Goal: Find specific page/section: Find specific page/section

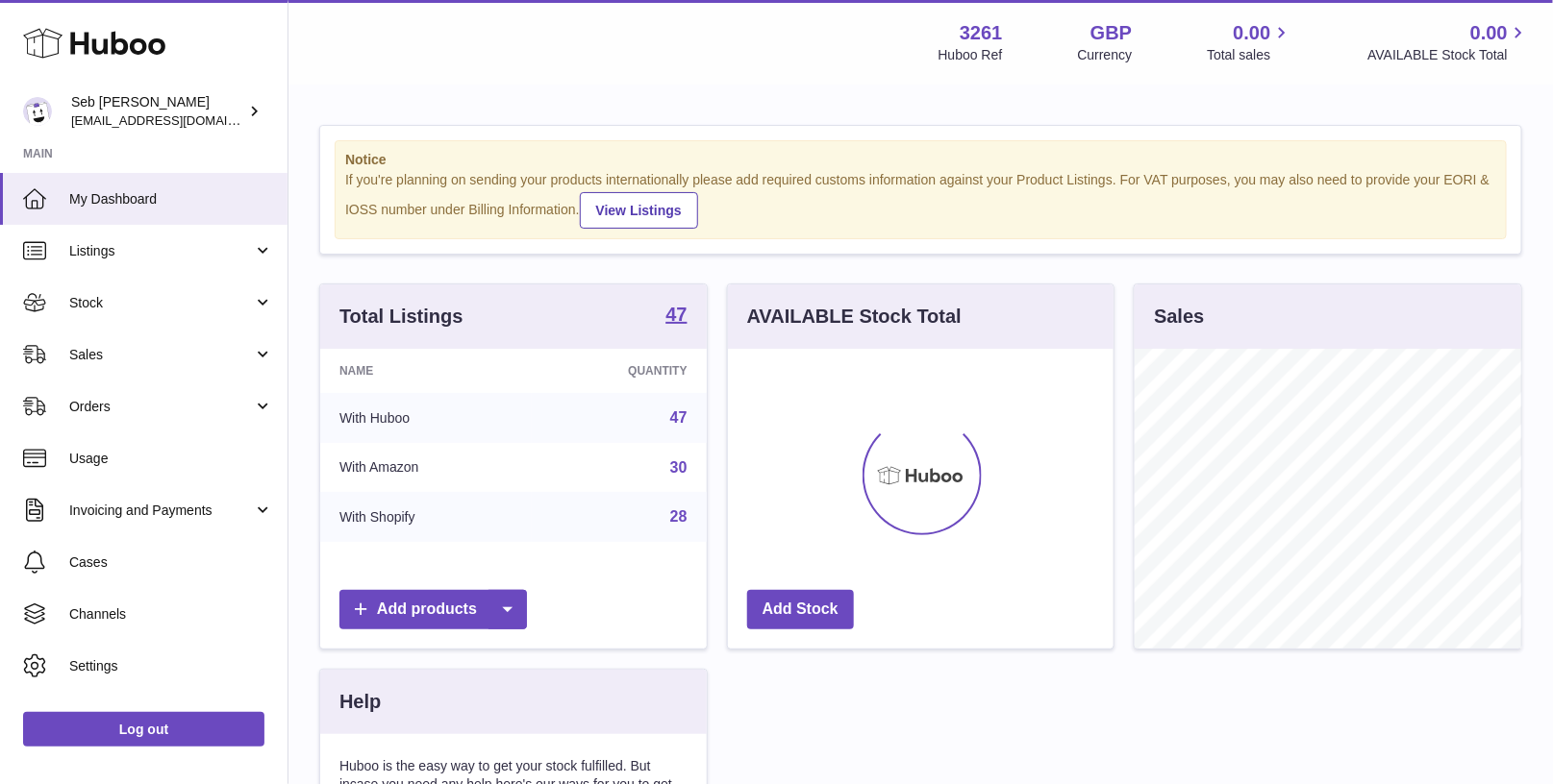
scroll to position [299, 387]
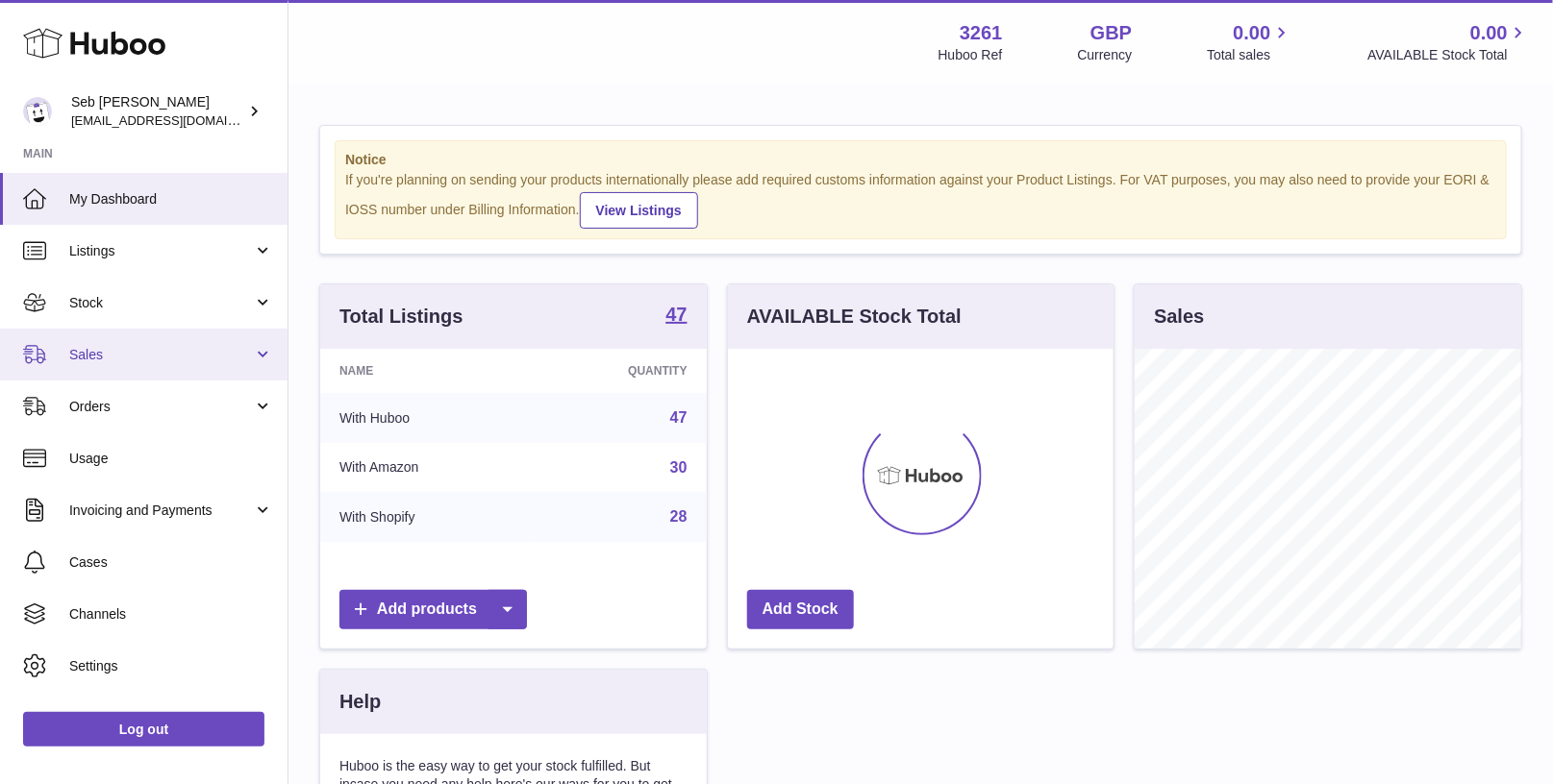
click at [157, 366] on link "Sales" at bounding box center [144, 355] width 288 height 52
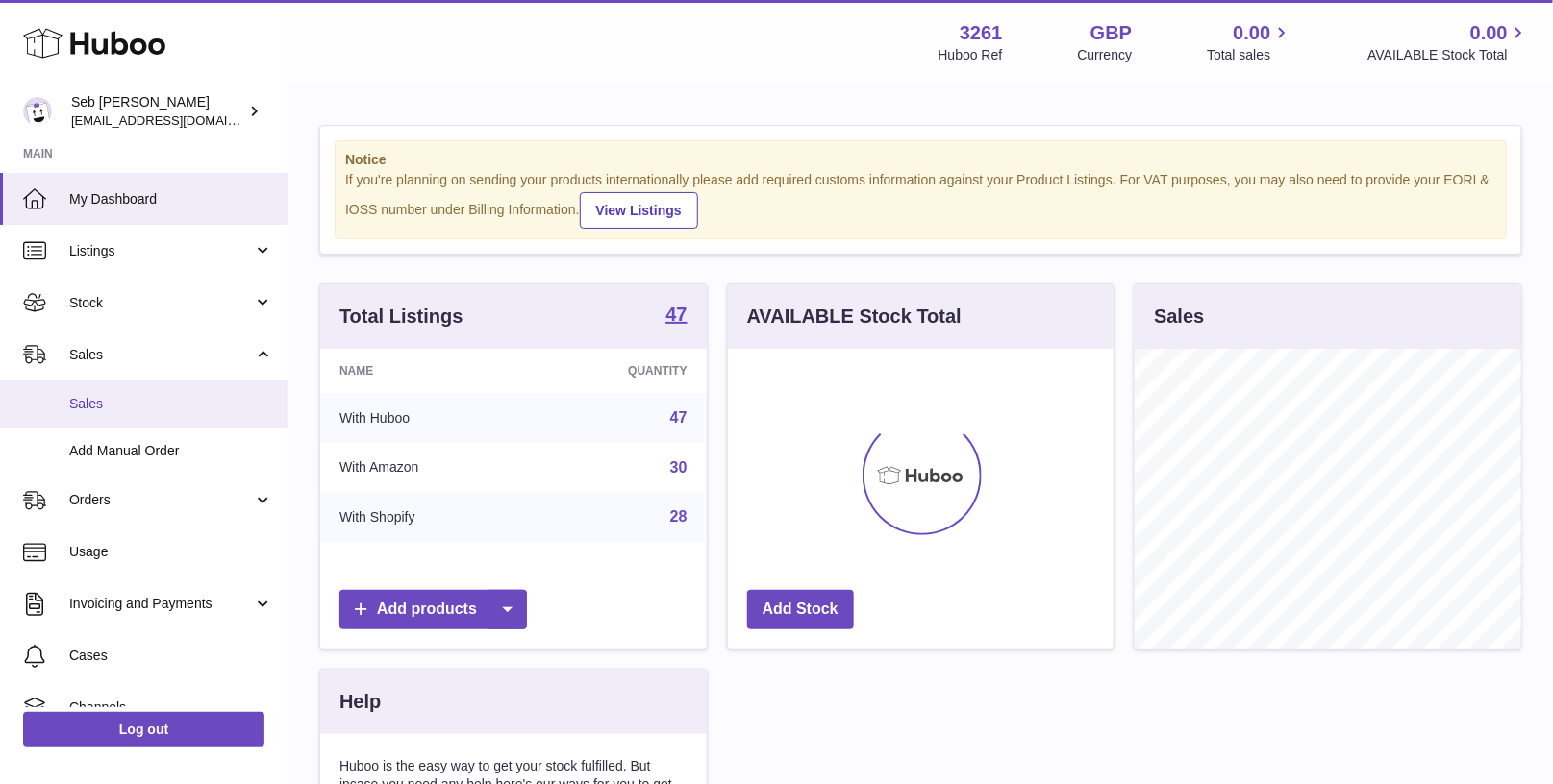
click at [166, 405] on span "Sales" at bounding box center [172, 404] width 204 height 18
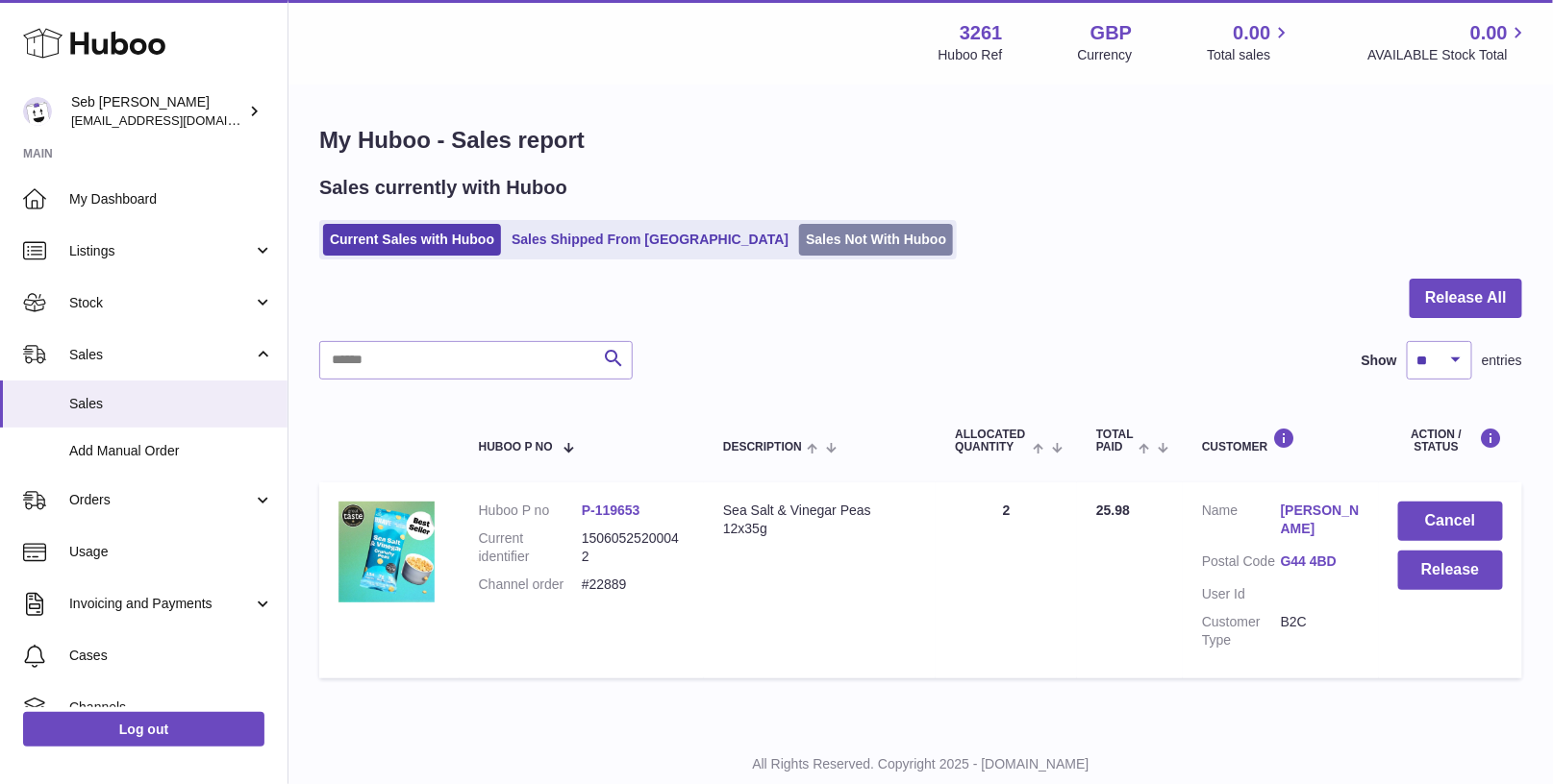
click at [799, 242] on link "Sales Not With Huboo" at bounding box center [876, 240] width 154 height 32
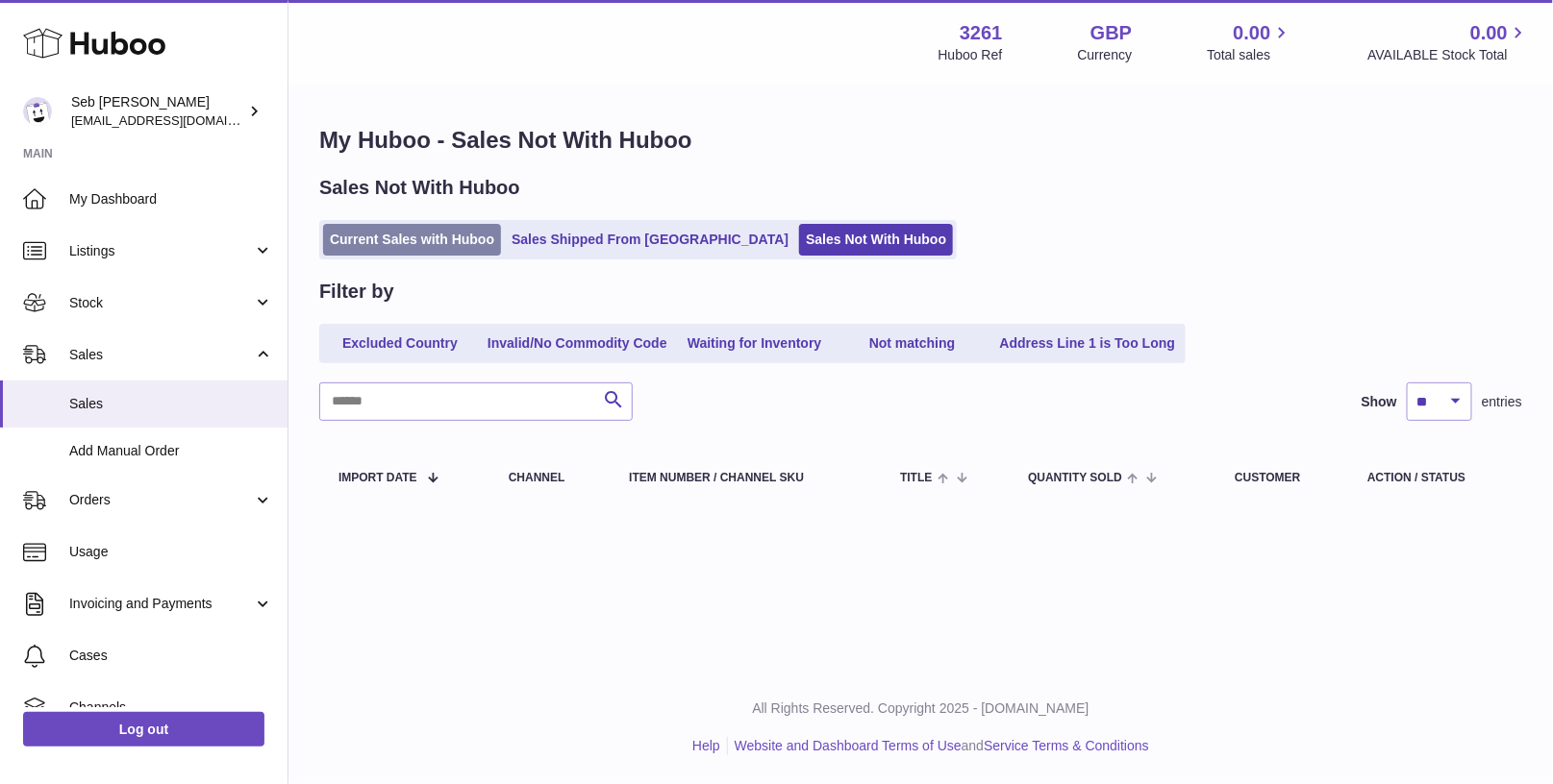
click at [447, 254] on link "Current Sales with Huboo" at bounding box center [412, 240] width 178 height 32
